Goal: Information Seeking & Learning: Learn about a topic

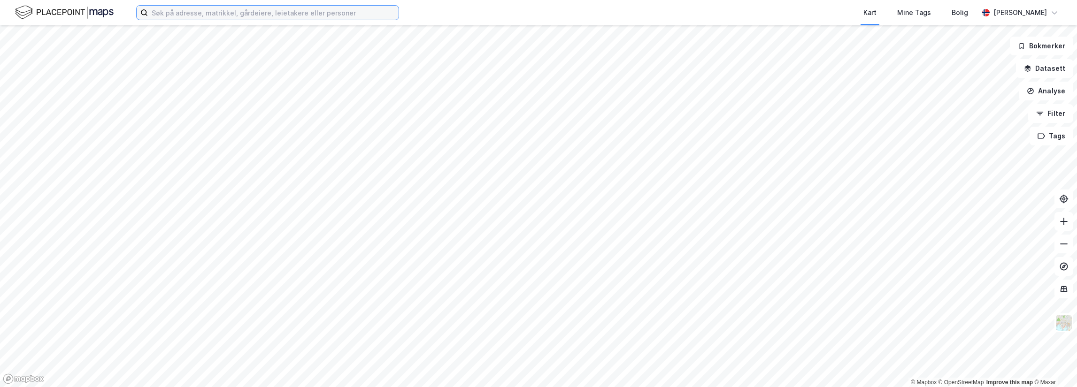
click at [228, 8] on input at bounding box center [273, 13] width 251 height 14
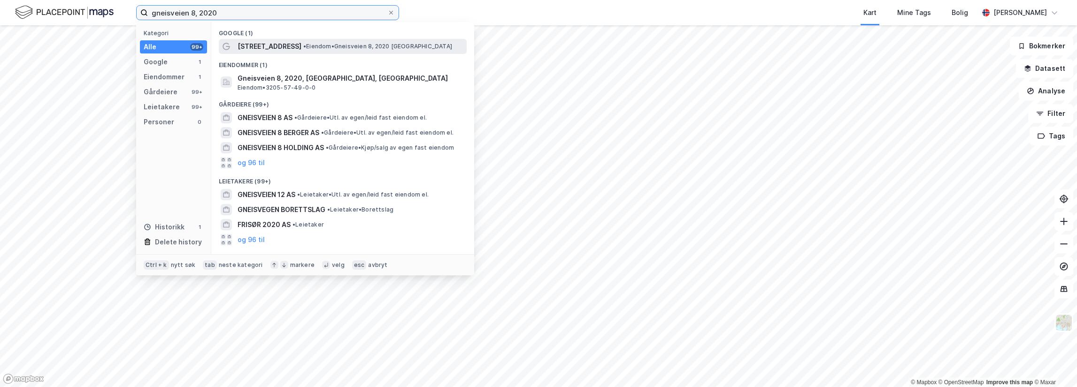
type input "gneisveien 8, 2020"
click at [303, 46] on span "•" at bounding box center [304, 46] width 3 height 7
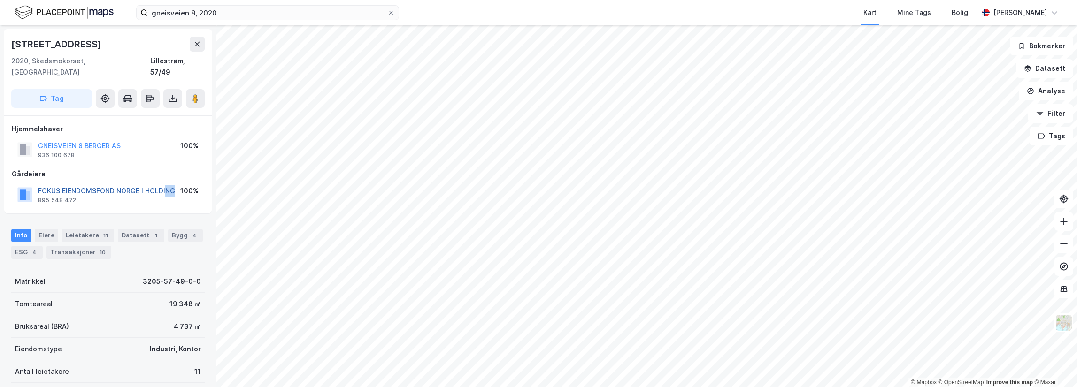
drag, startPoint x: 177, startPoint y: 178, endPoint x: 167, endPoint y: 180, distance: 9.7
click at [167, 184] on div "FOKUS EIENDOMSFOND NORGE I HOLDING 895 548 472 100%" at bounding box center [108, 195] width 193 height 23
click at [182, 186] on div "100%" at bounding box center [189, 191] width 18 height 11
drag, startPoint x: 176, startPoint y: 178, endPoint x: 39, endPoint y: 179, distance: 136.2
click at [39, 184] on div "FOKUS EIENDOMSFOND NORGE I HOLDING 895 548 472 100%" at bounding box center [108, 195] width 193 height 23
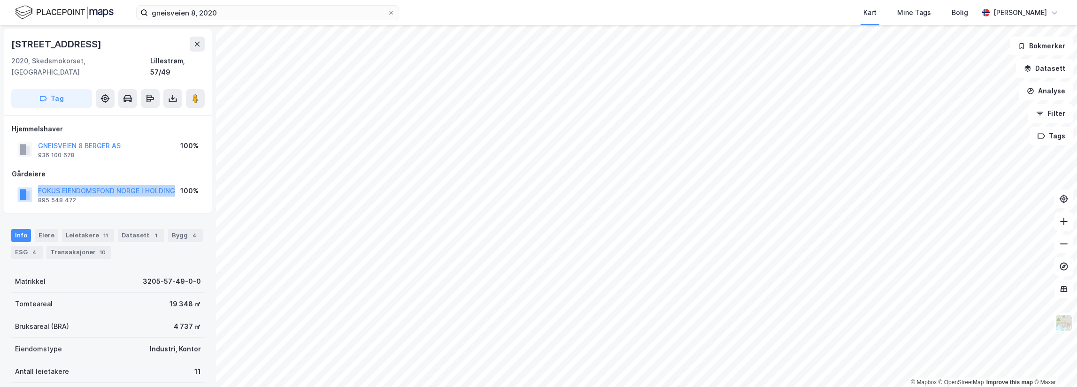
copy button "FOKUS EIENDOMSFOND NORGE I HOLDING"
click at [129, 150] on div "Hjemmelshaver GNEISVEIEN 8 BERGER AS 936 100 678 100% Gårdeiere FOKUS EIENDOMSF…" at bounding box center [108, 165] width 193 height 83
click at [617, 18] on div "gneisveien 8, 2020 Kart Mine Tags Bolig Lars Økland © Mapbox © OpenStreetMap Im…" at bounding box center [538, 193] width 1077 height 387
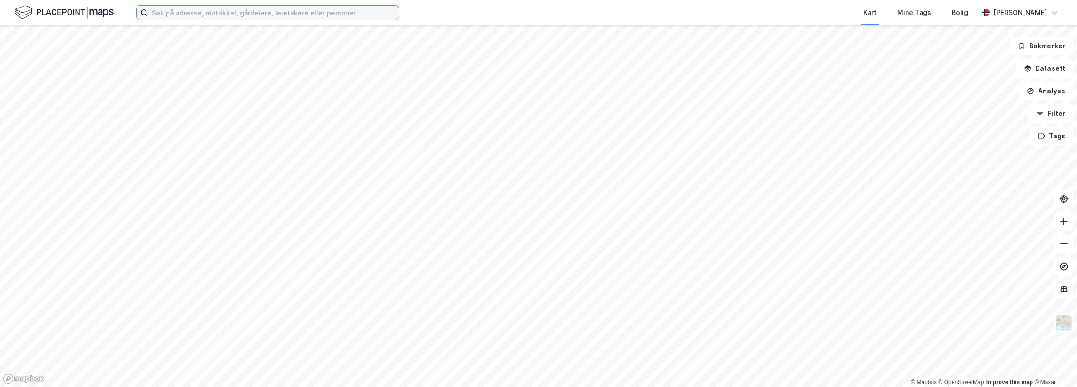
click at [174, 12] on input at bounding box center [273, 13] width 251 height 14
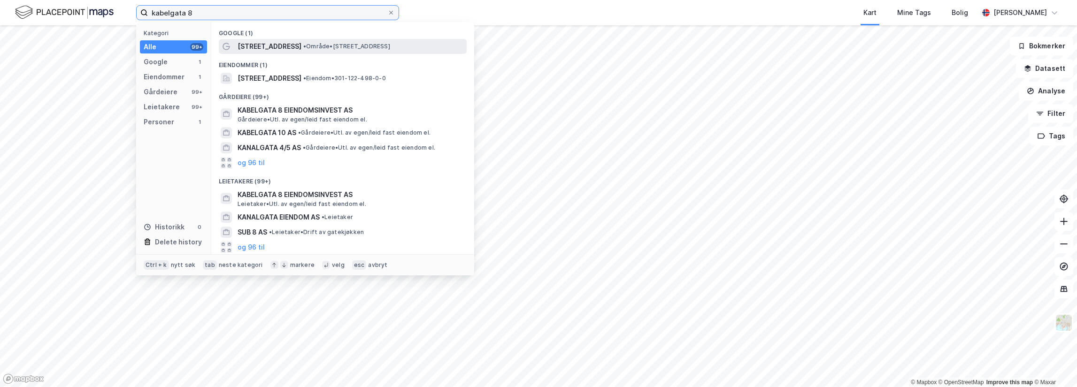
type input "kabelgata 8"
click at [258, 44] on span "[STREET_ADDRESS]" at bounding box center [270, 46] width 64 height 11
